Goal: Information Seeking & Learning: Compare options

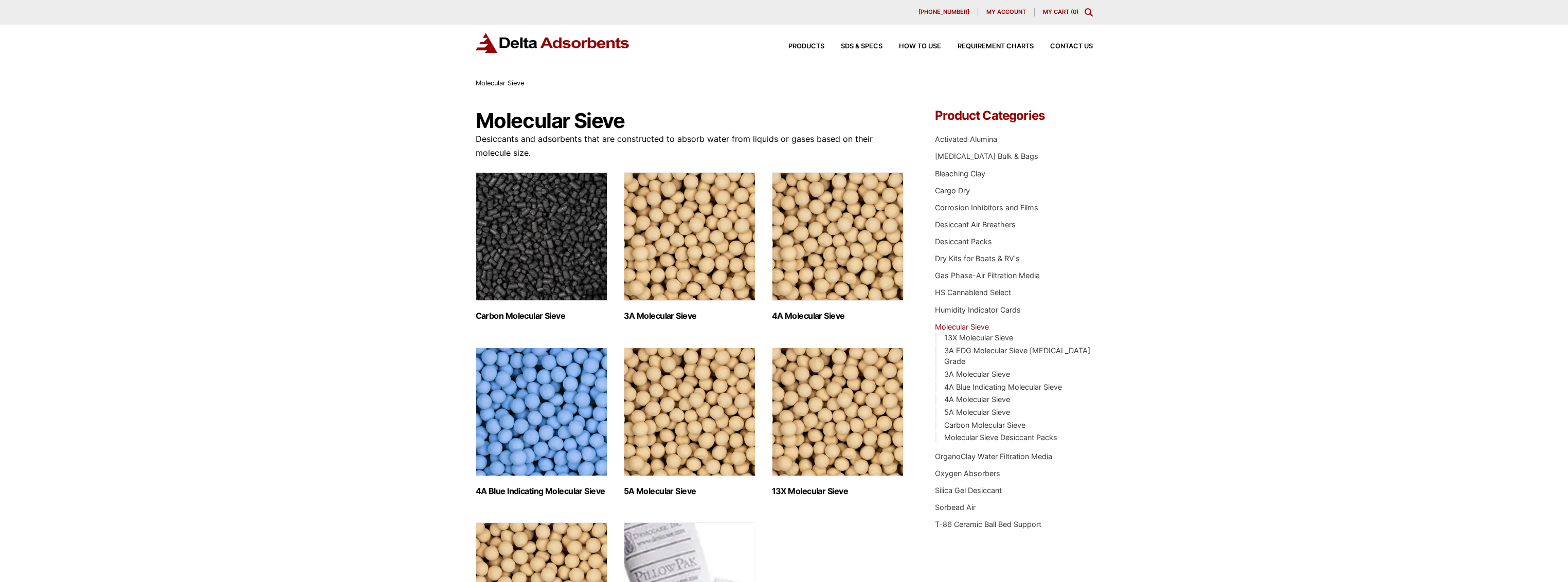
click at [712, 266] on img "Visit product category 3A Molecular Sieve" at bounding box center [689, 236] width 132 height 128
click at [839, 266] on img "Visit product category 4A Molecular Sieve" at bounding box center [838, 236] width 132 height 128
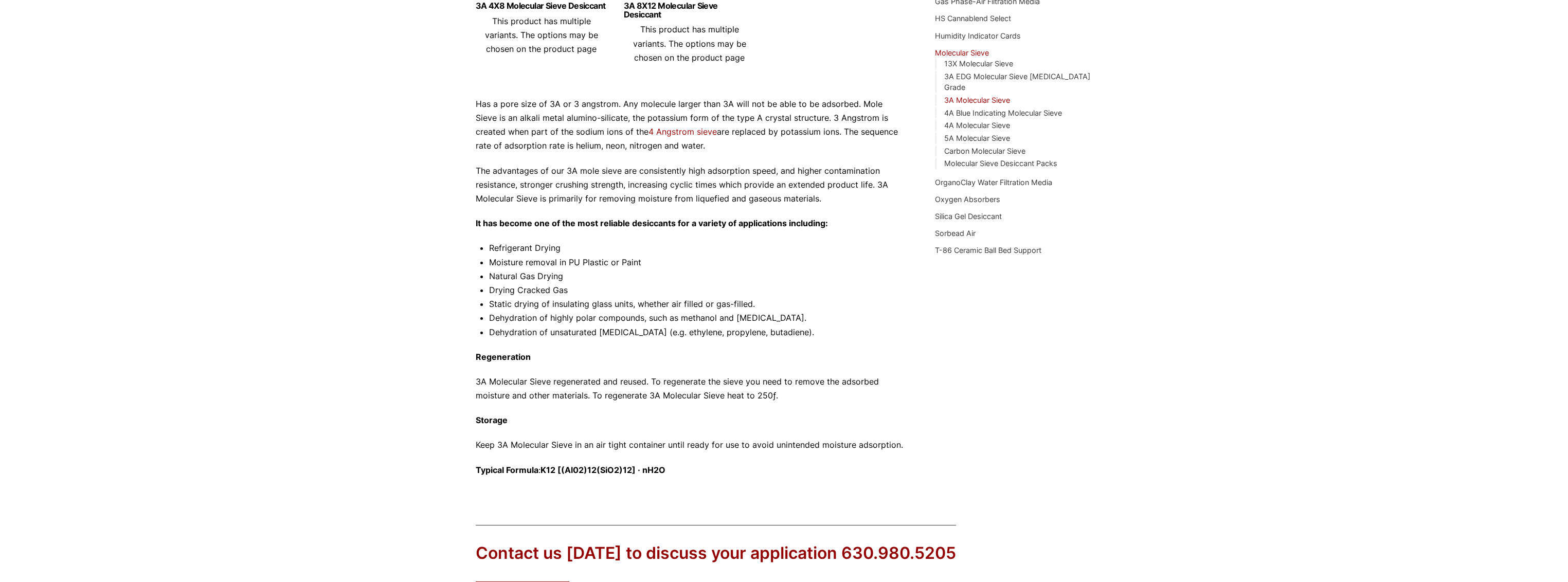
scroll to position [428, 0]
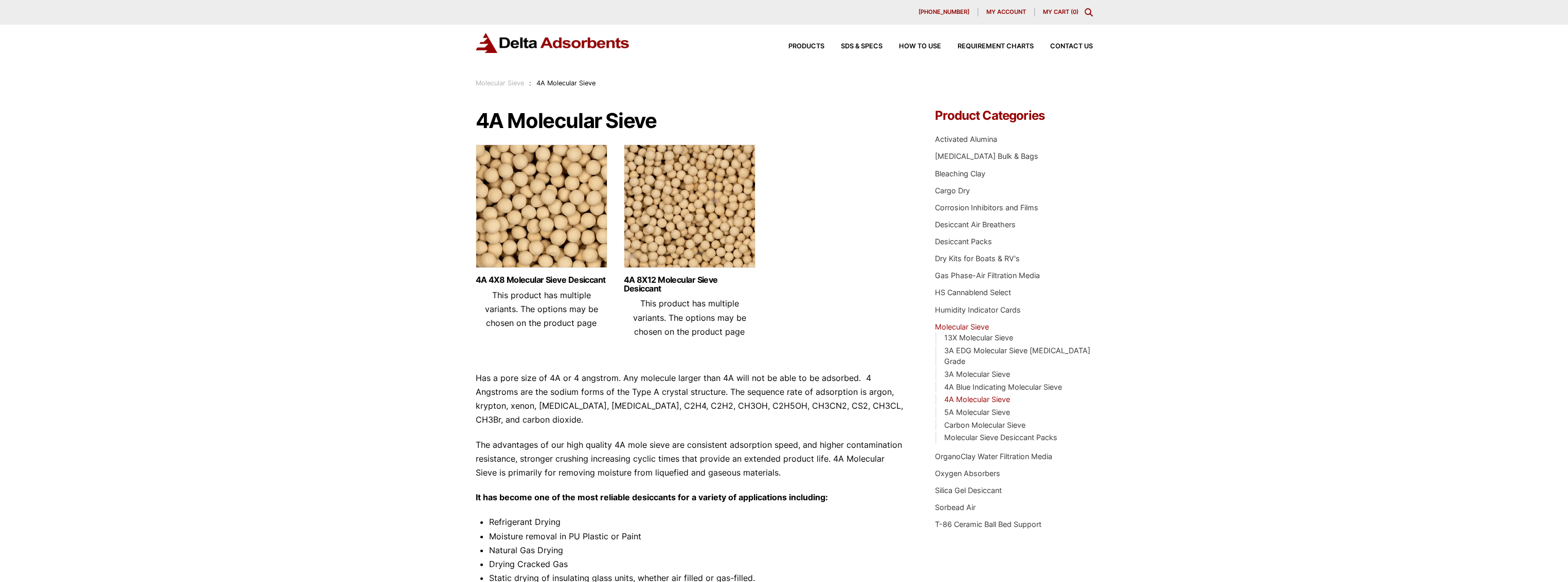
scroll to position [137, 0]
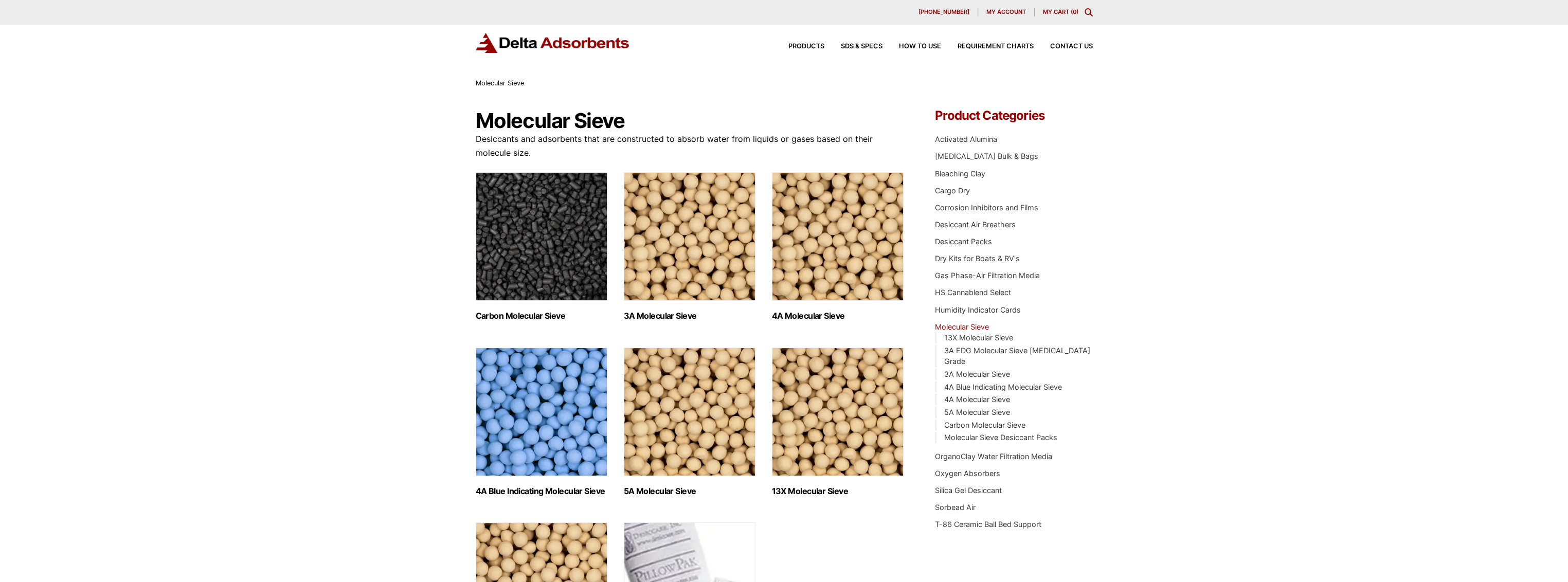
scroll to position [274, 0]
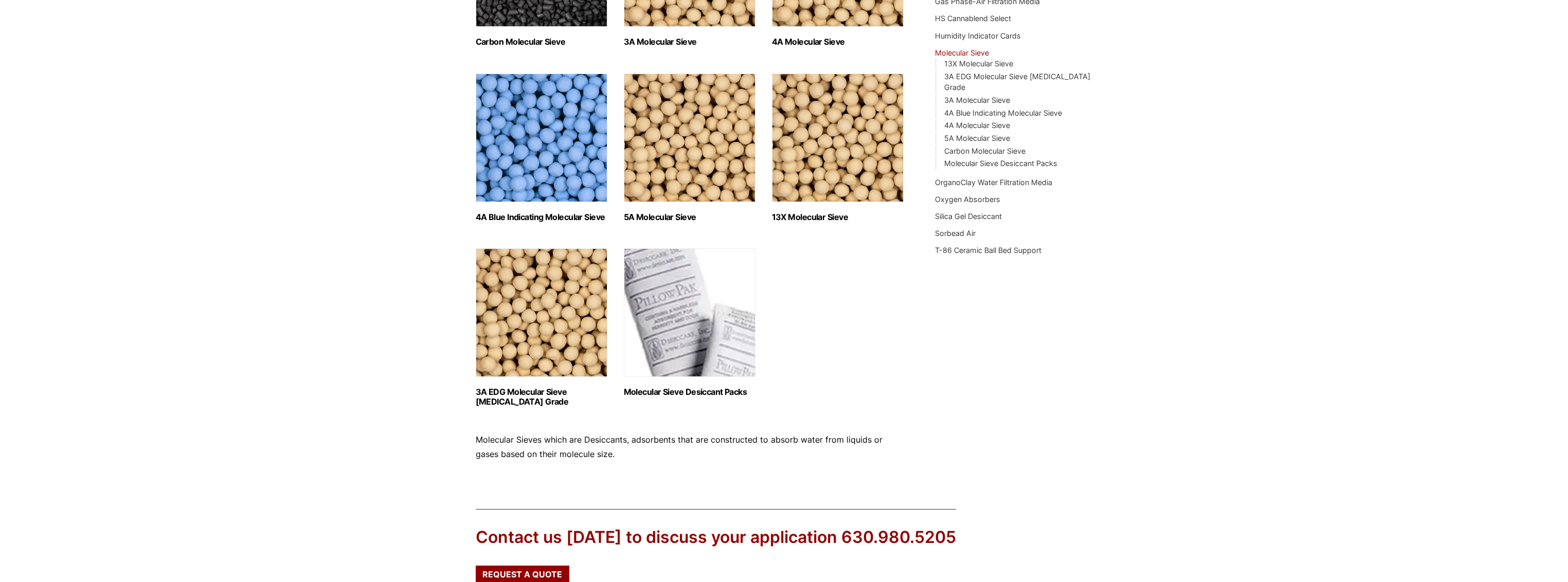
click at [688, 185] on img "Visit product category 5A Molecular Sieve" at bounding box center [689, 137] width 132 height 128
